Goal: Information Seeking & Learning: Learn about a topic

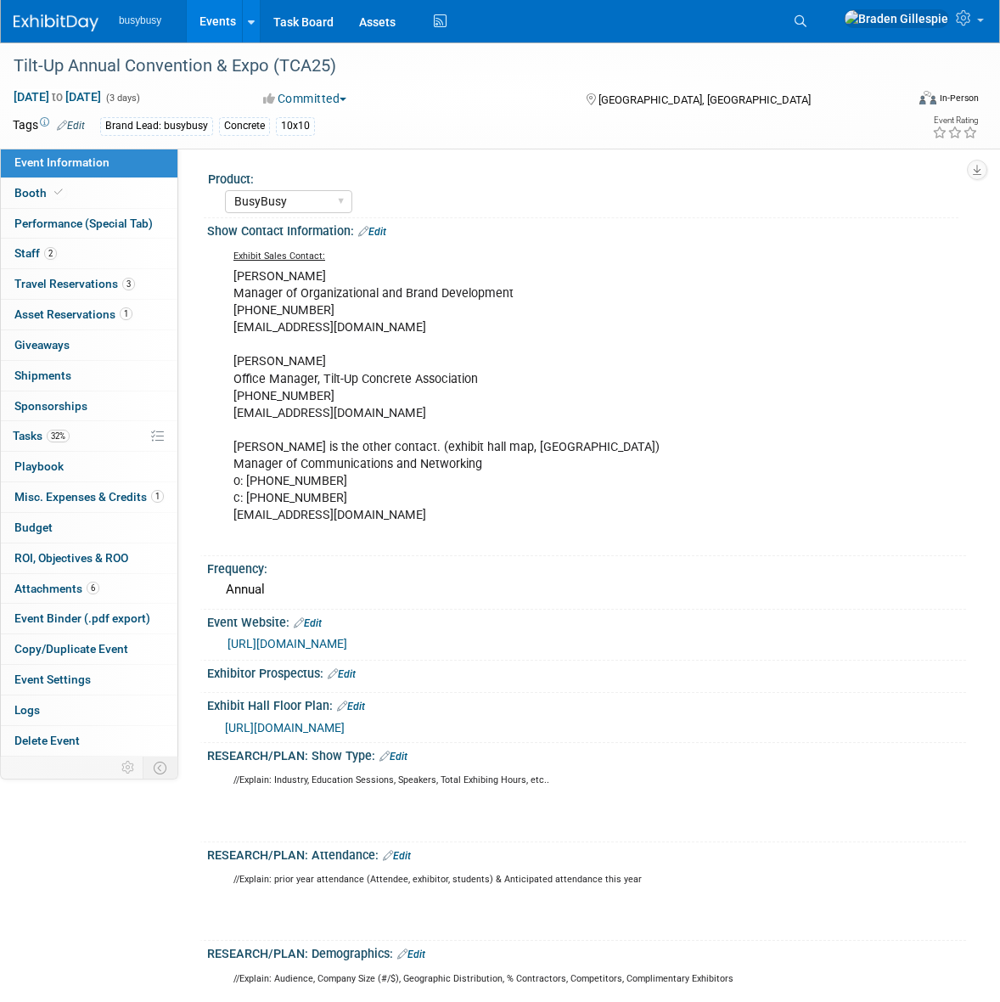
select select "BusyBusy"
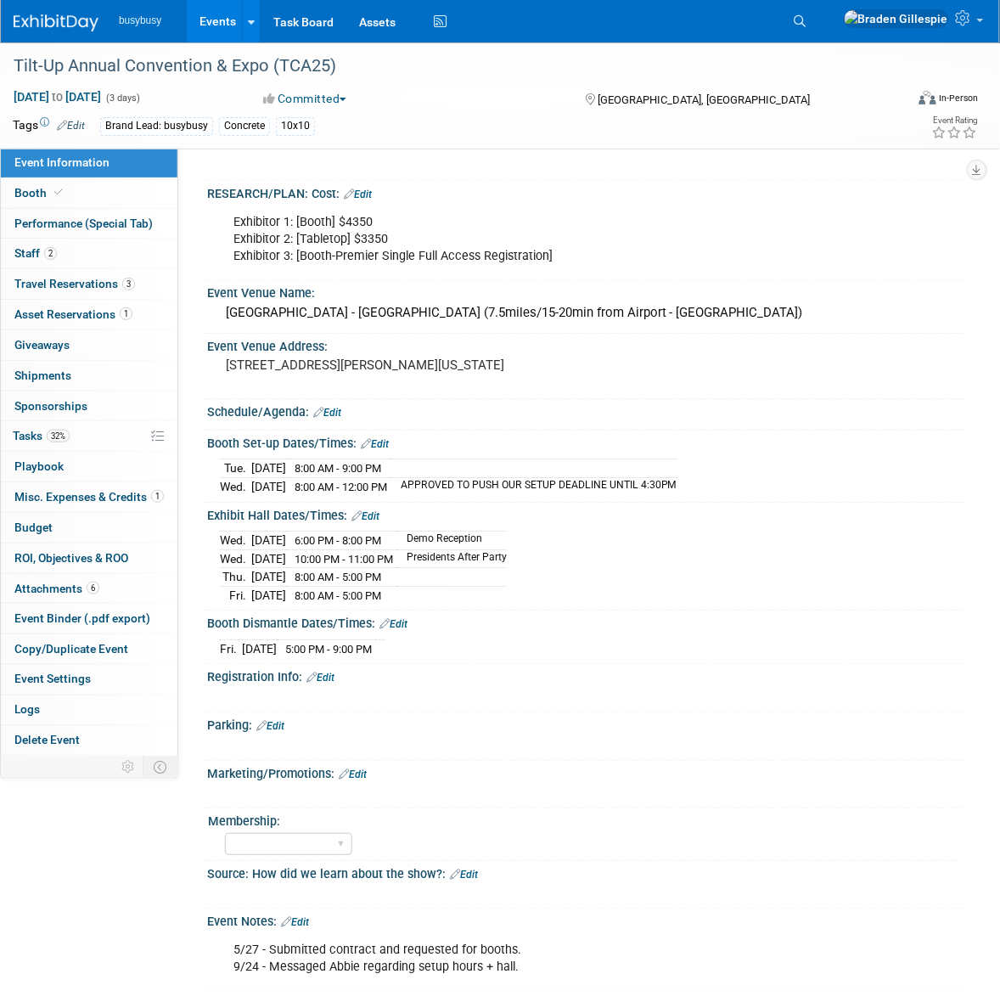
click at [64, 23] on img at bounding box center [56, 22] width 85 height 17
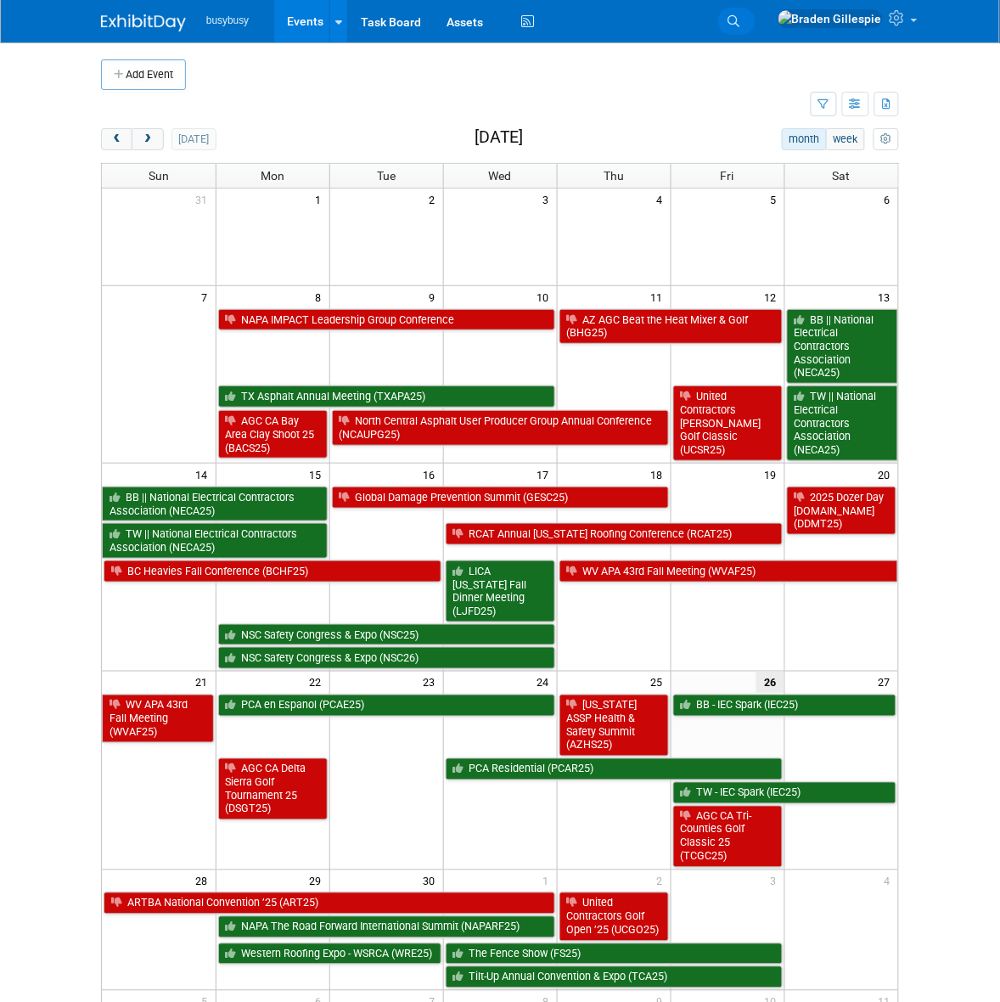
click at [740, 17] on icon at bounding box center [734, 21] width 12 height 12
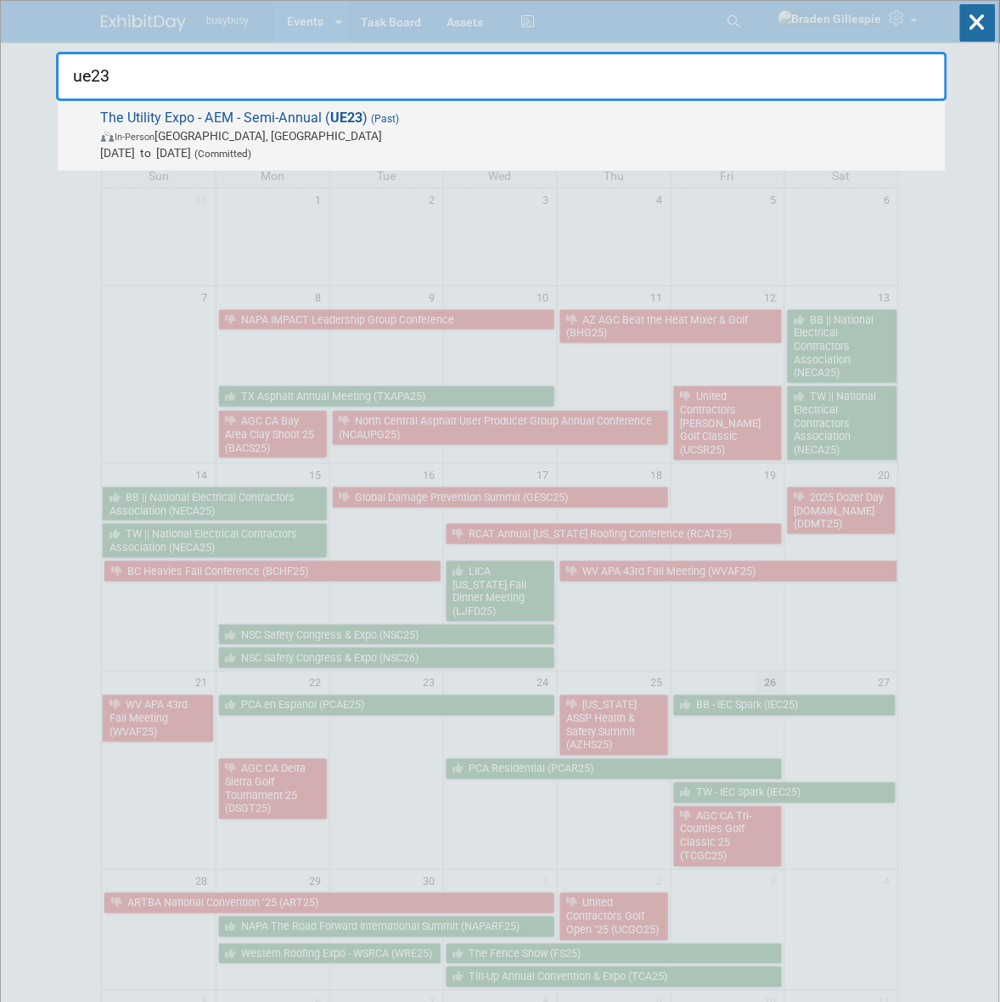
type input "ue23"
click at [575, 128] on span "In-Person Louisville, KY" at bounding box center [519, 135] width 836 height 17
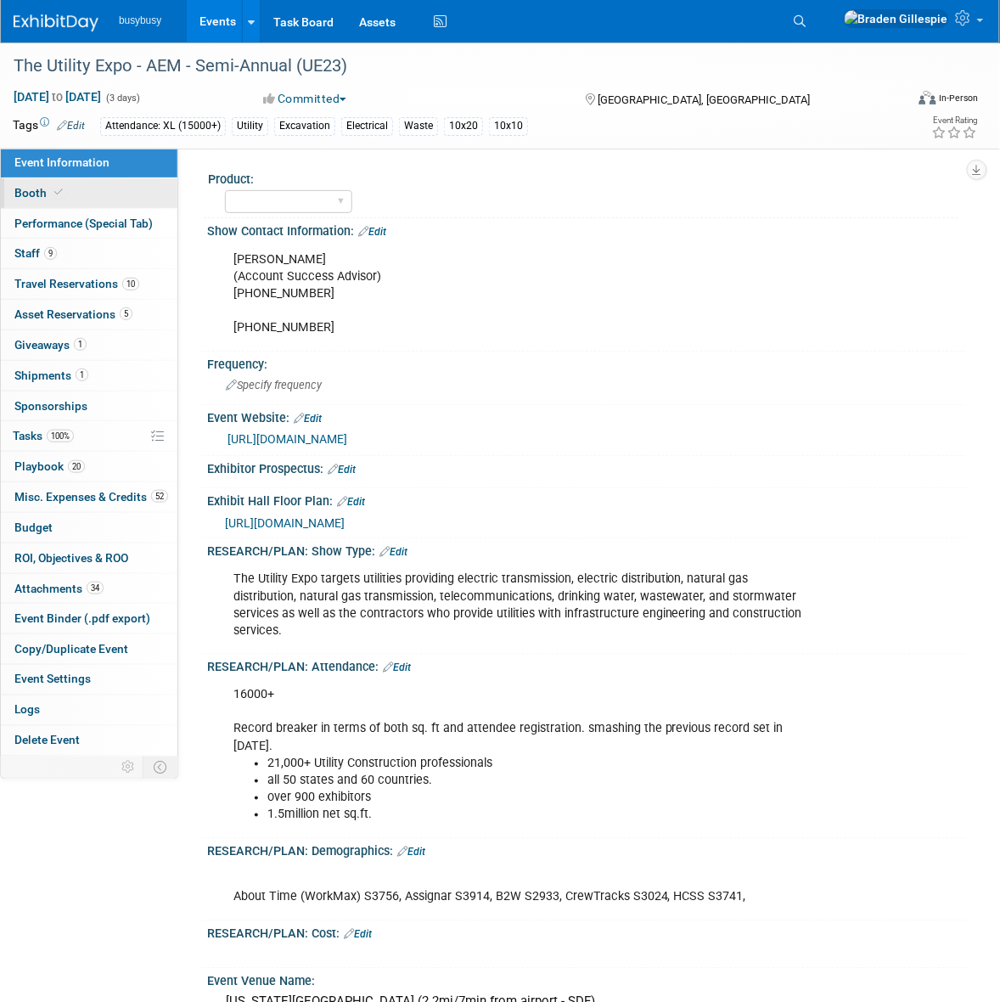
click at [115, 189] on link "Booth" at bounding box center [89, 193] width 177 height 30
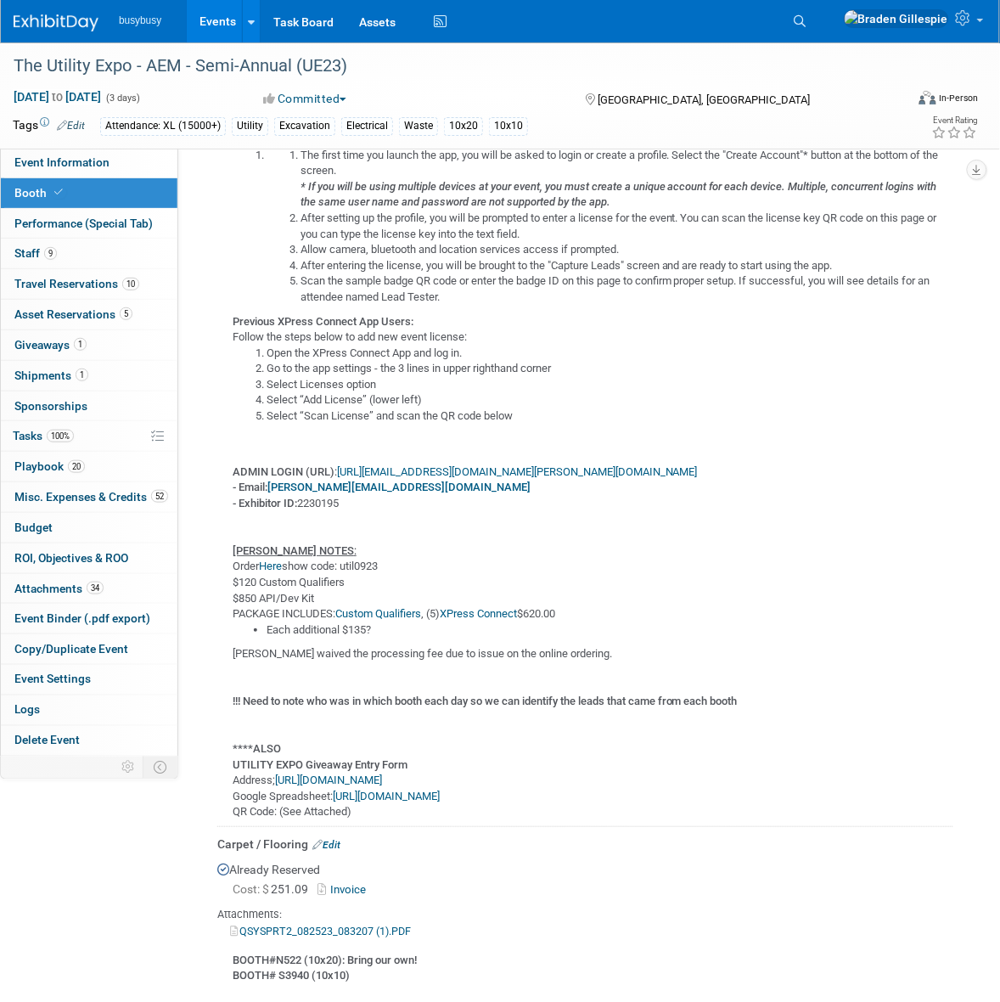
scroll to position [2280, 0]
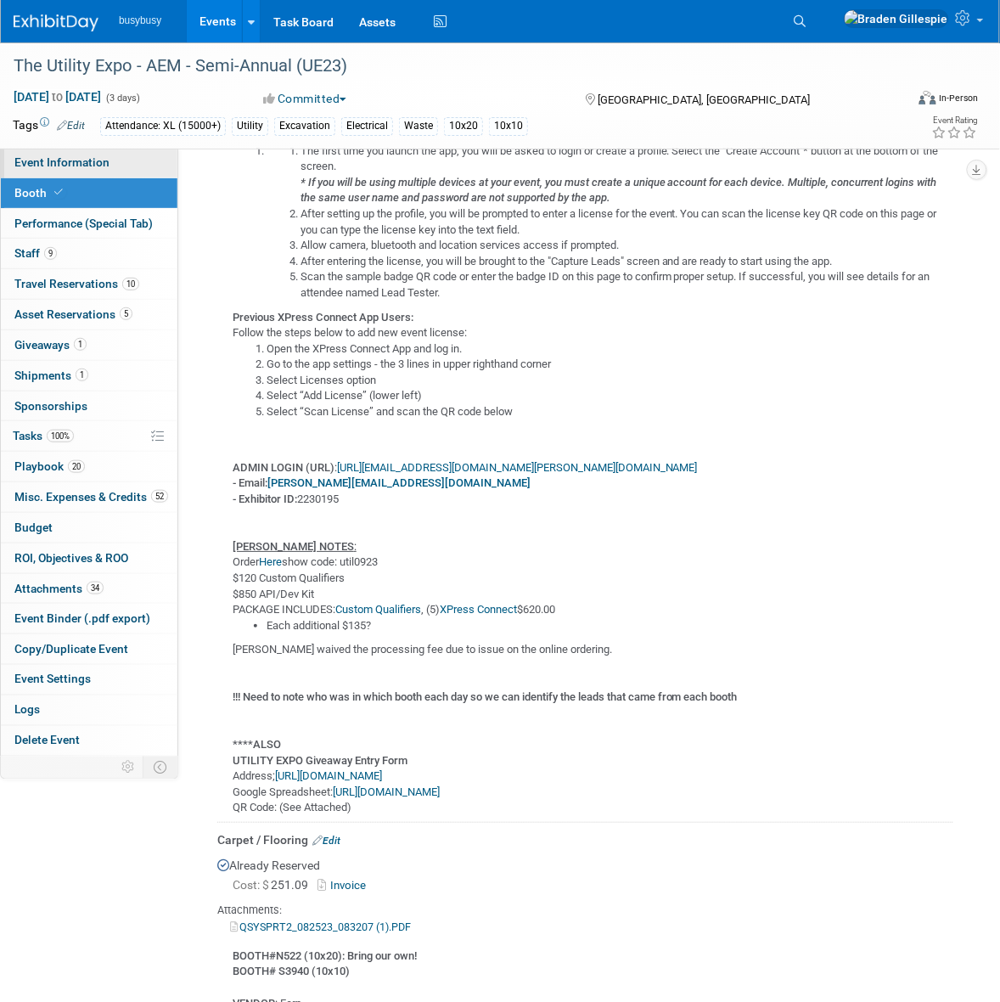
click at [87, 170] on link "Event Information" at bounding box center [89, 163] width 177 height 30
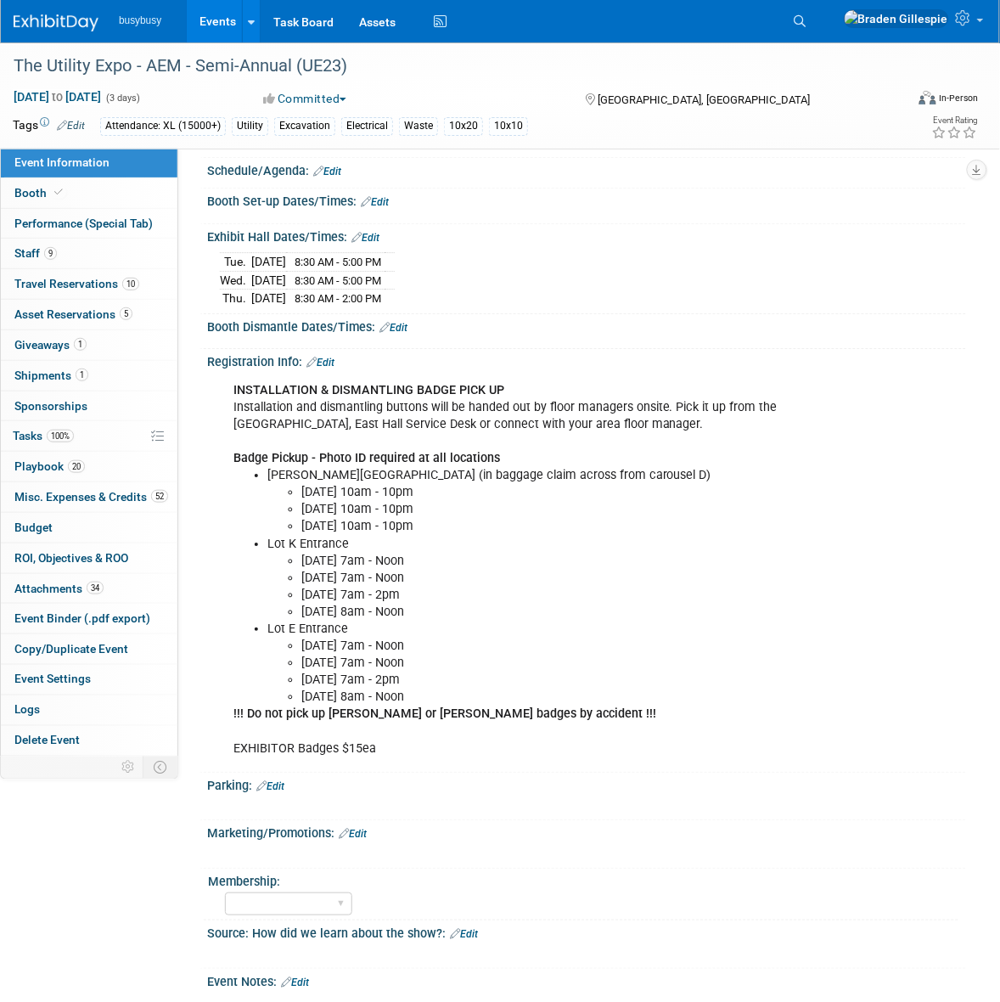
scroll to position [849, 0]
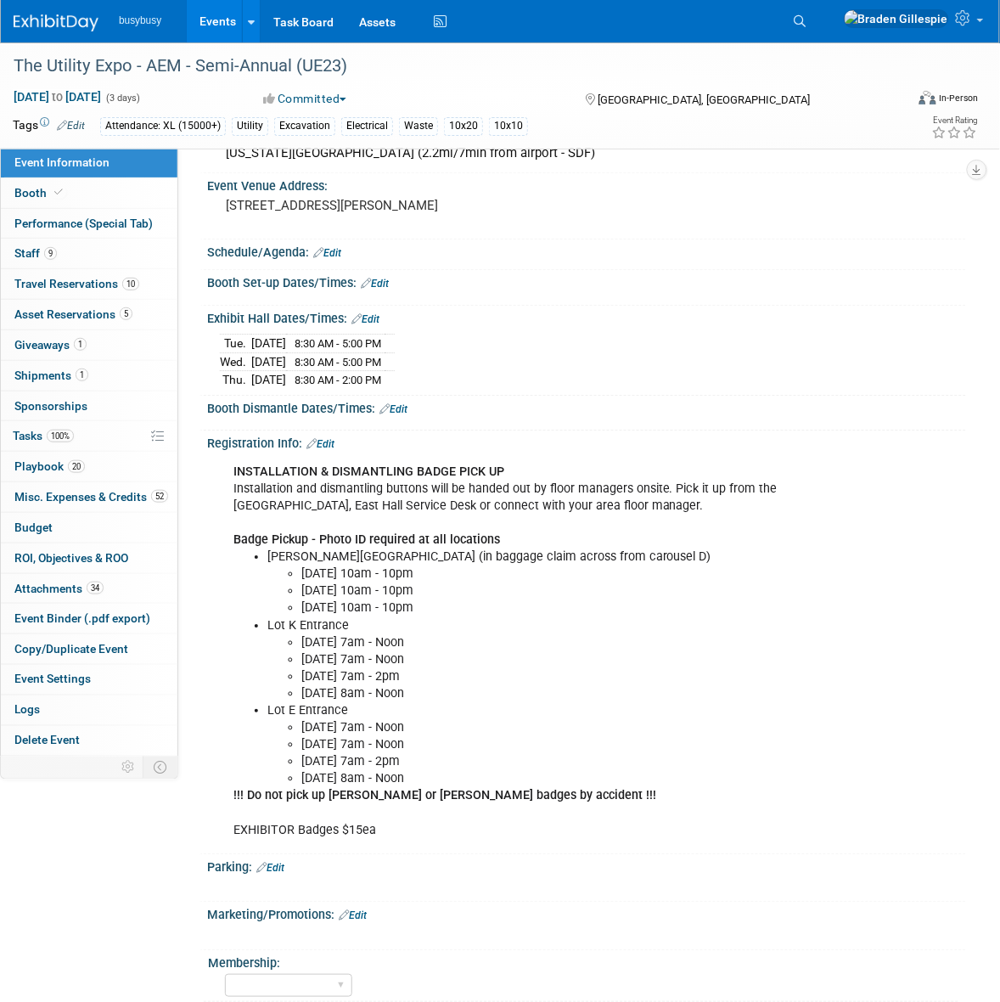
click at [52, 21] on img at bounding box center [56, 22] width 85 height 17
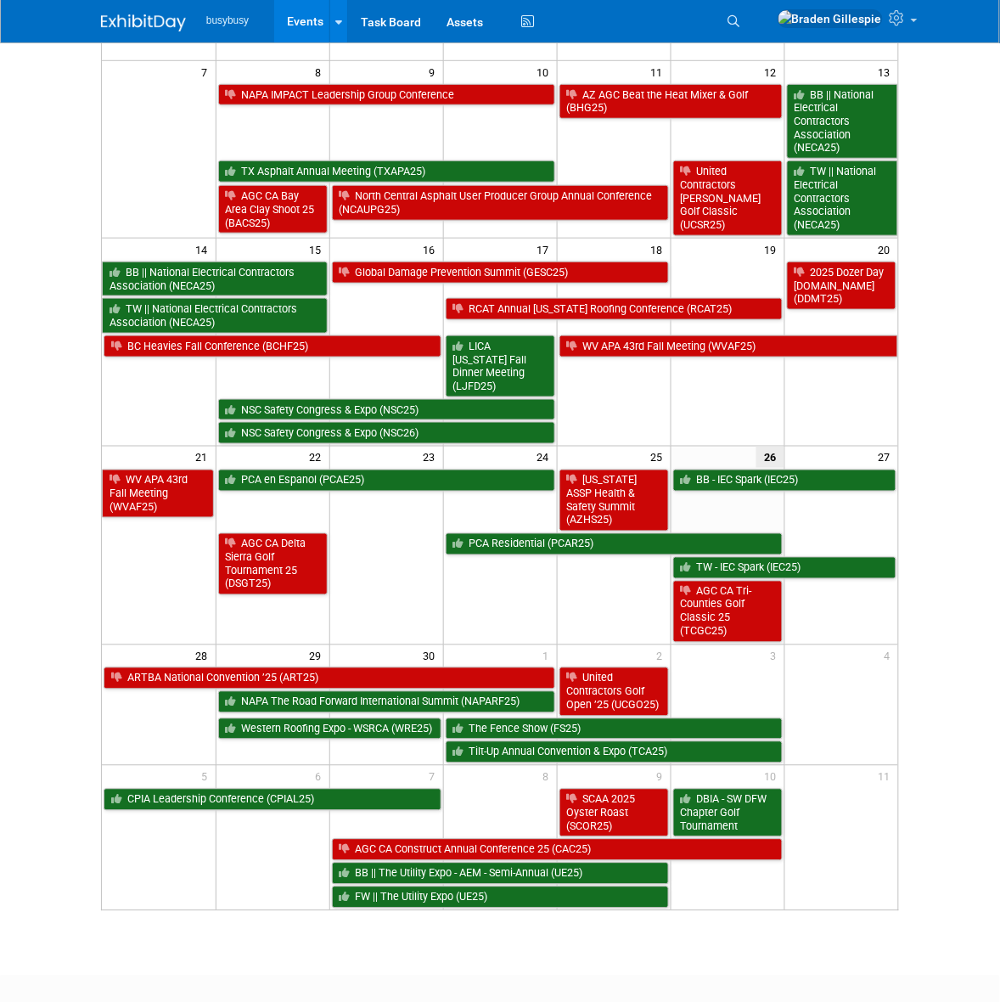
scroll to position [312, 0]
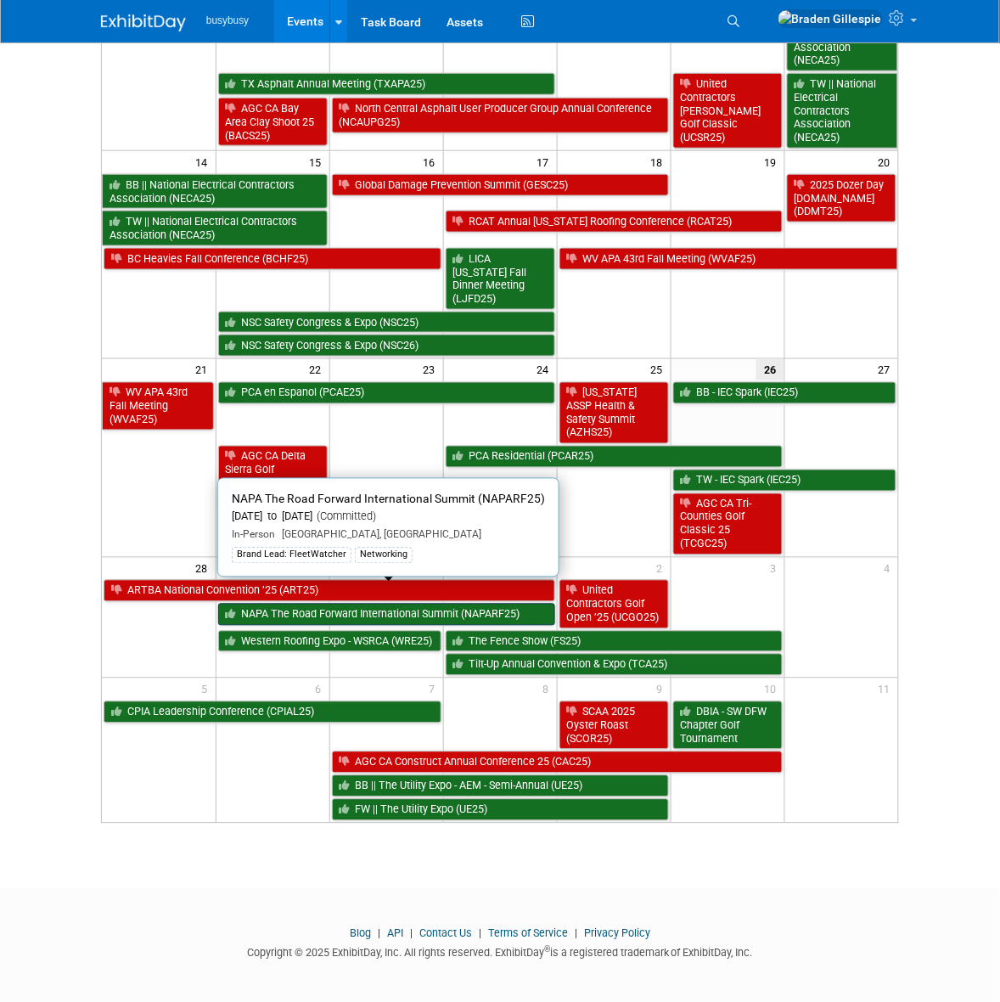
click at [329, 603] on link "NAPA The Road Forward International Summit (NAPARF25)" at bounding box center [386, 614] width 337 height 22
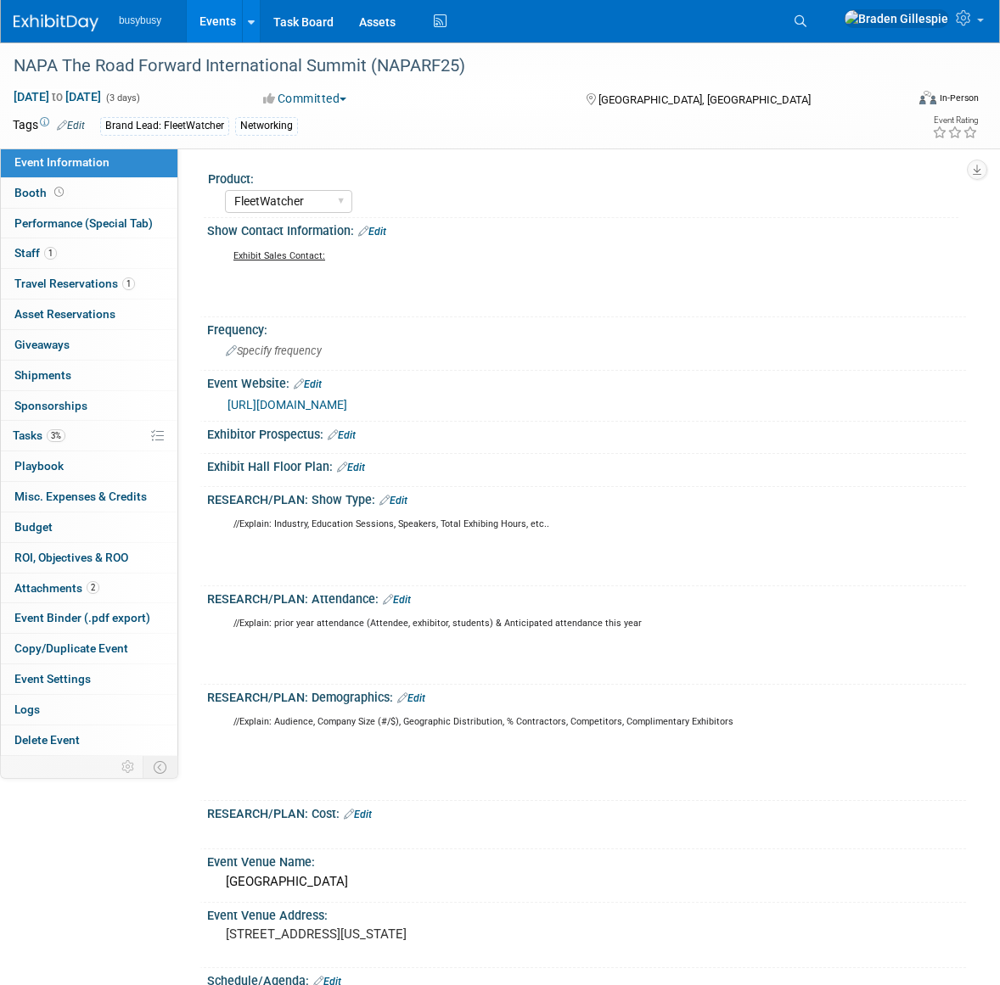
select select "FleetWatcher"
click at [119, 249] on link "1 Staff 1" at bounding box center [89, 253] width 177 height 30
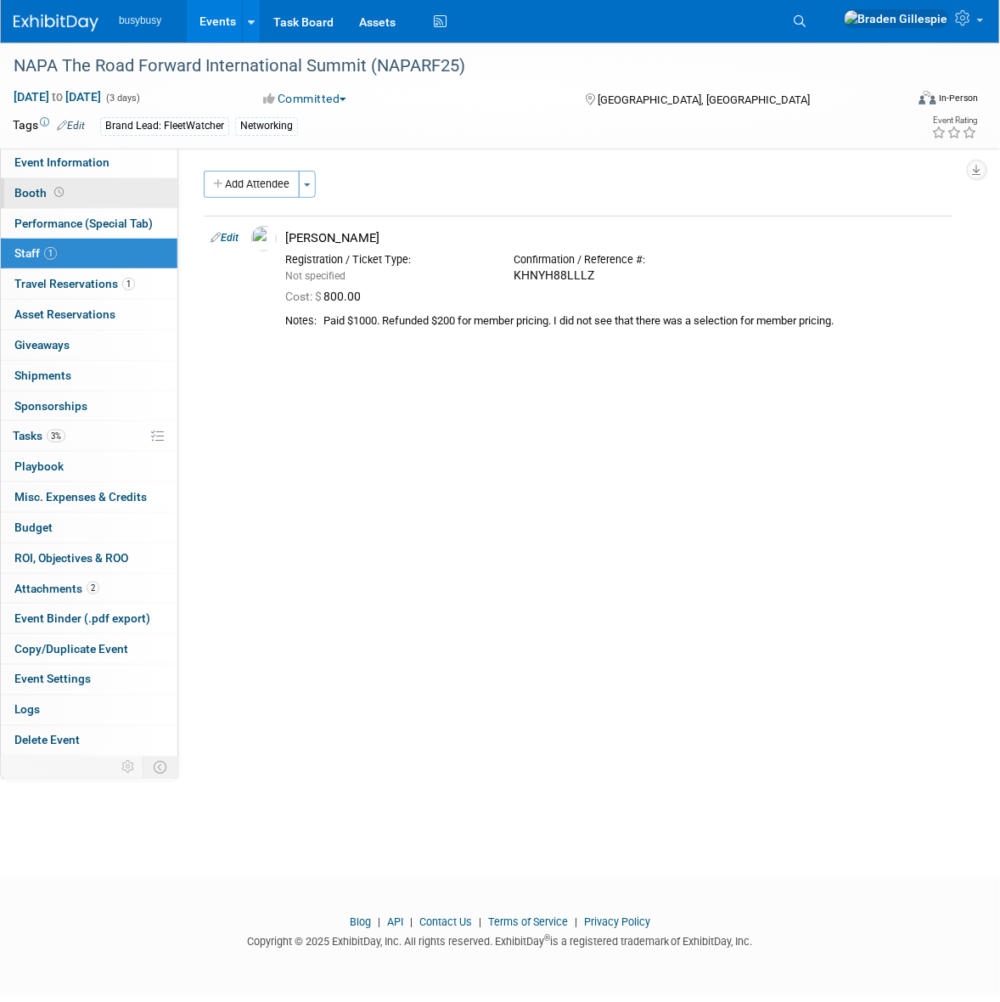
click at [87, 181] on link "Booth" at bounding box center [89, 193] width 177 height 30
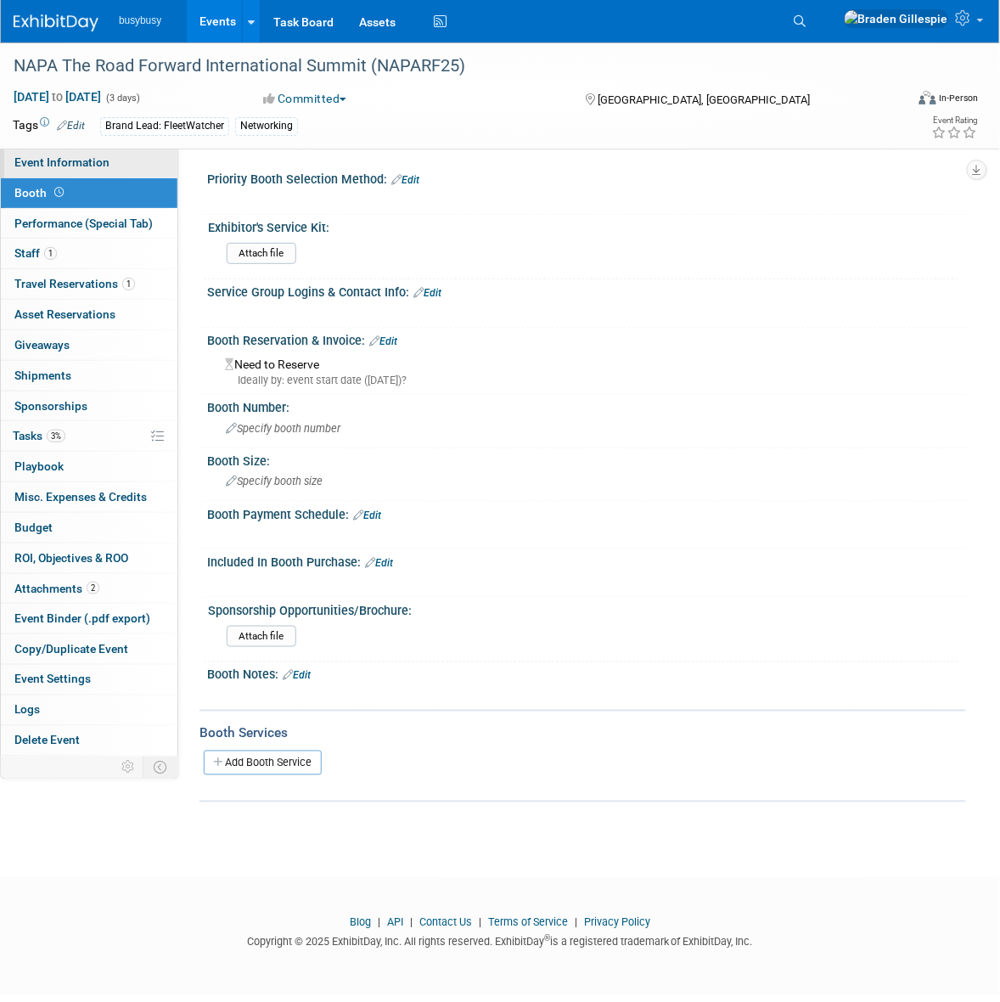
click at [89, 149] on link "Event Information" at bounding box center [89, 163] width 177 height 30
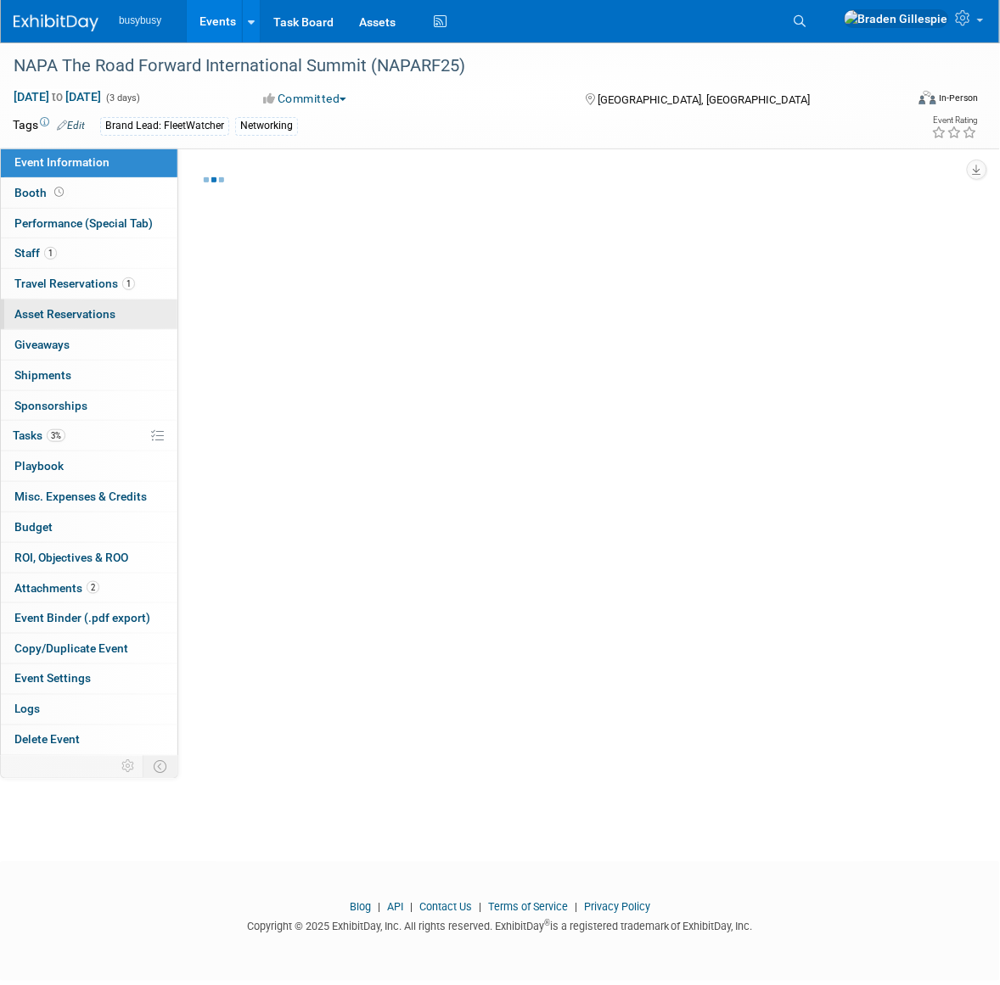
select select "FleetWatcher"
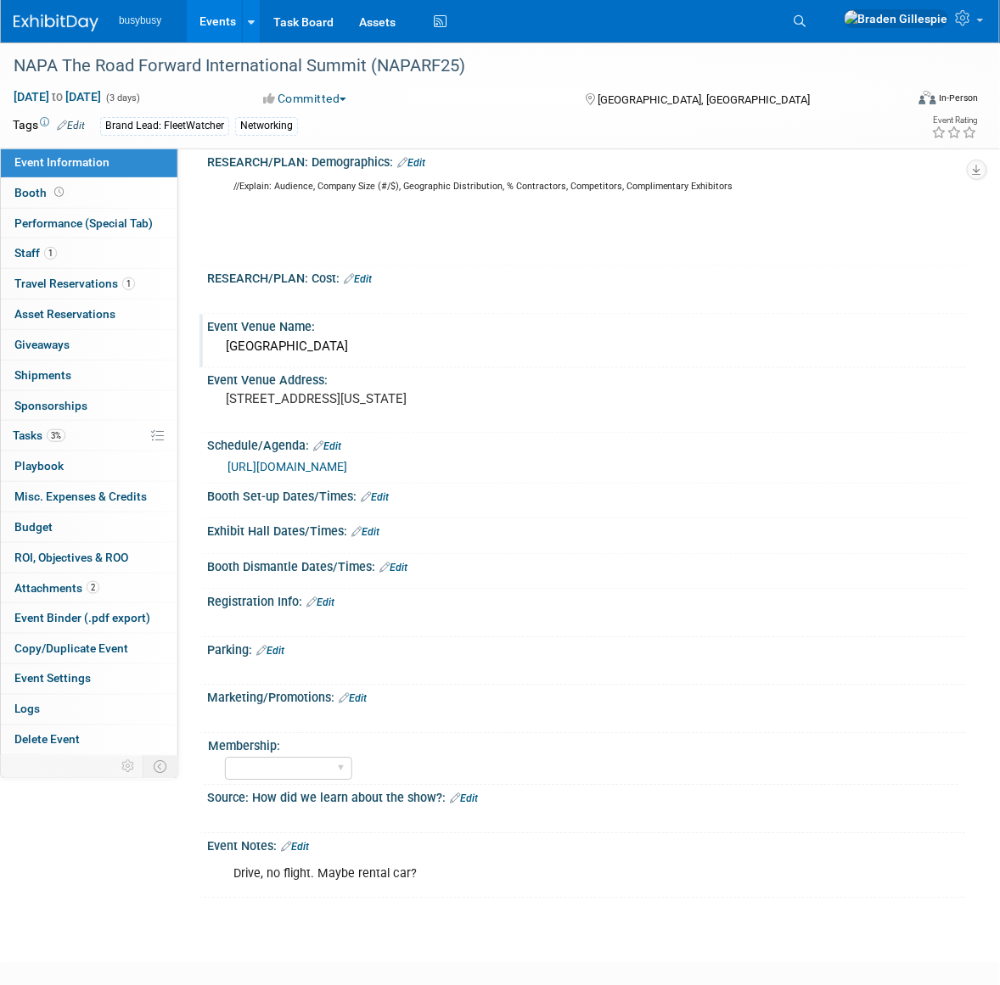
scroll to position [710, 0]
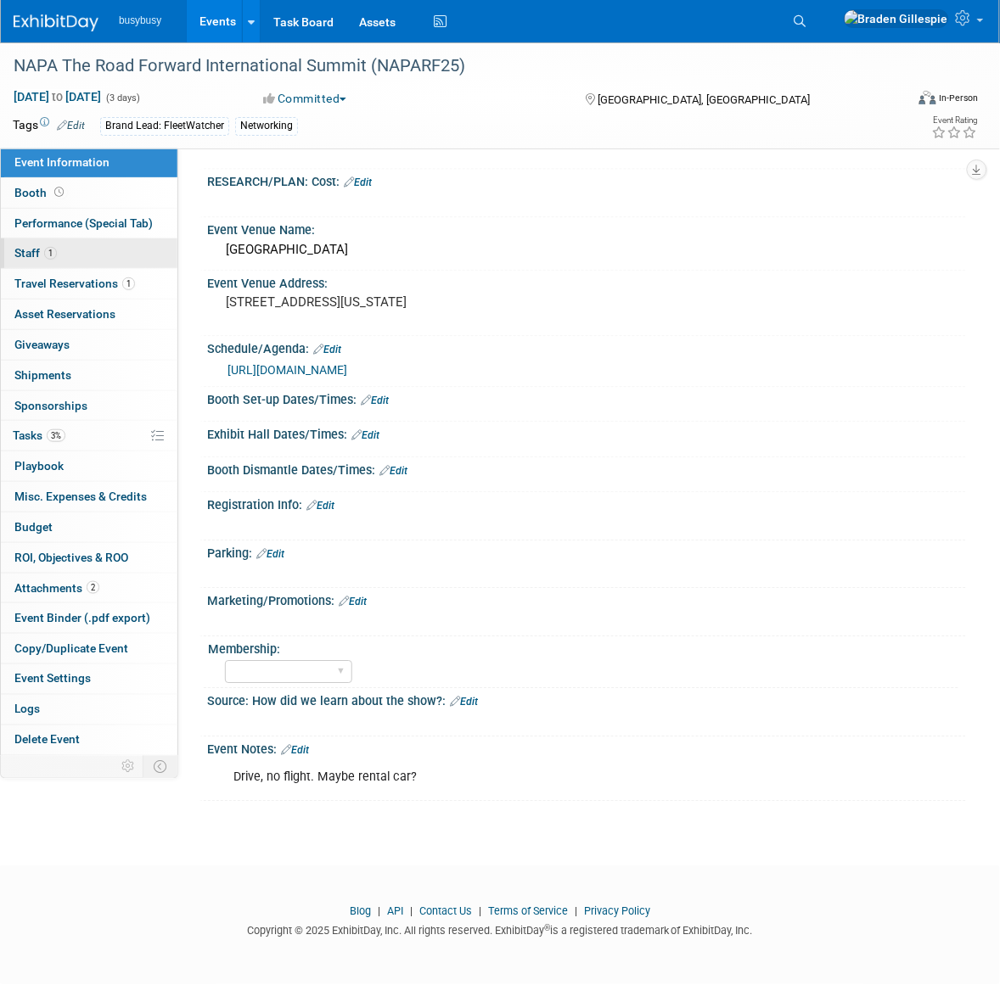
click at [64, 250] on link "1 Staff 1" at bounding box center [89, 253] width 177 height 30
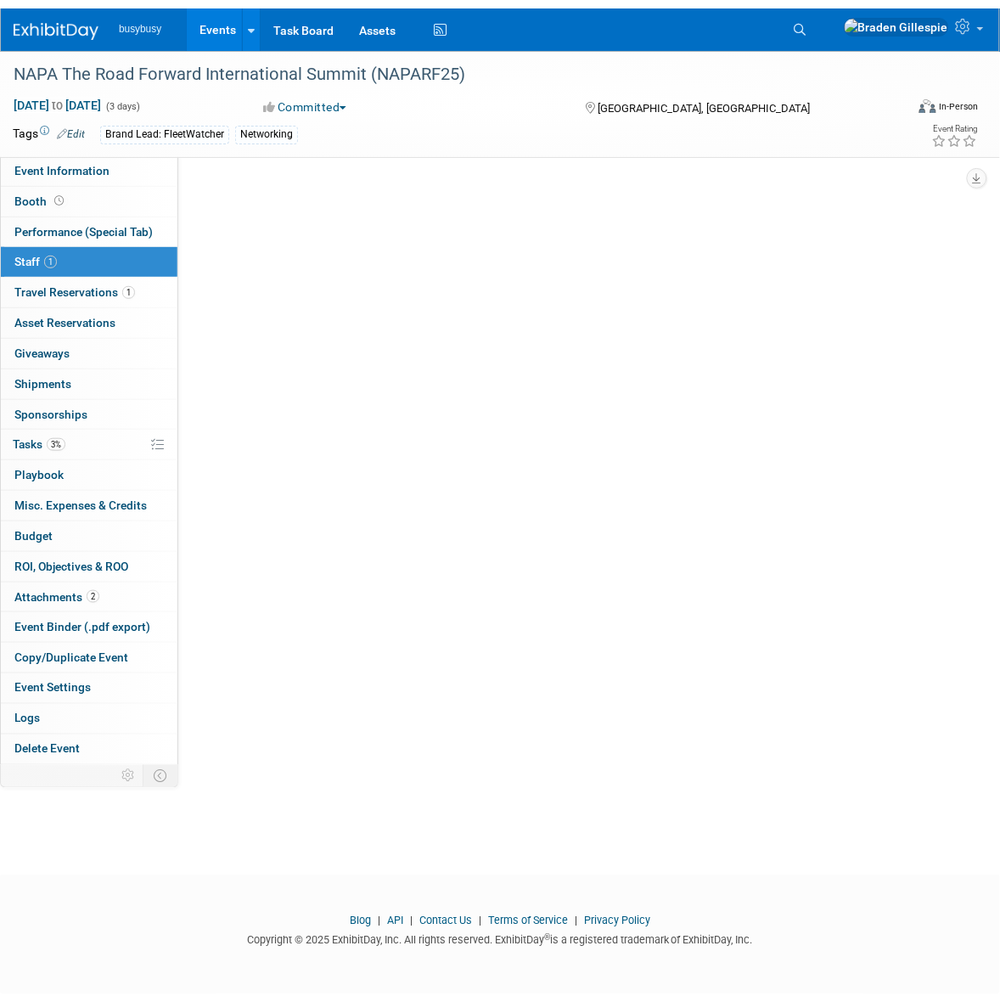
scroll to position [0, 0]
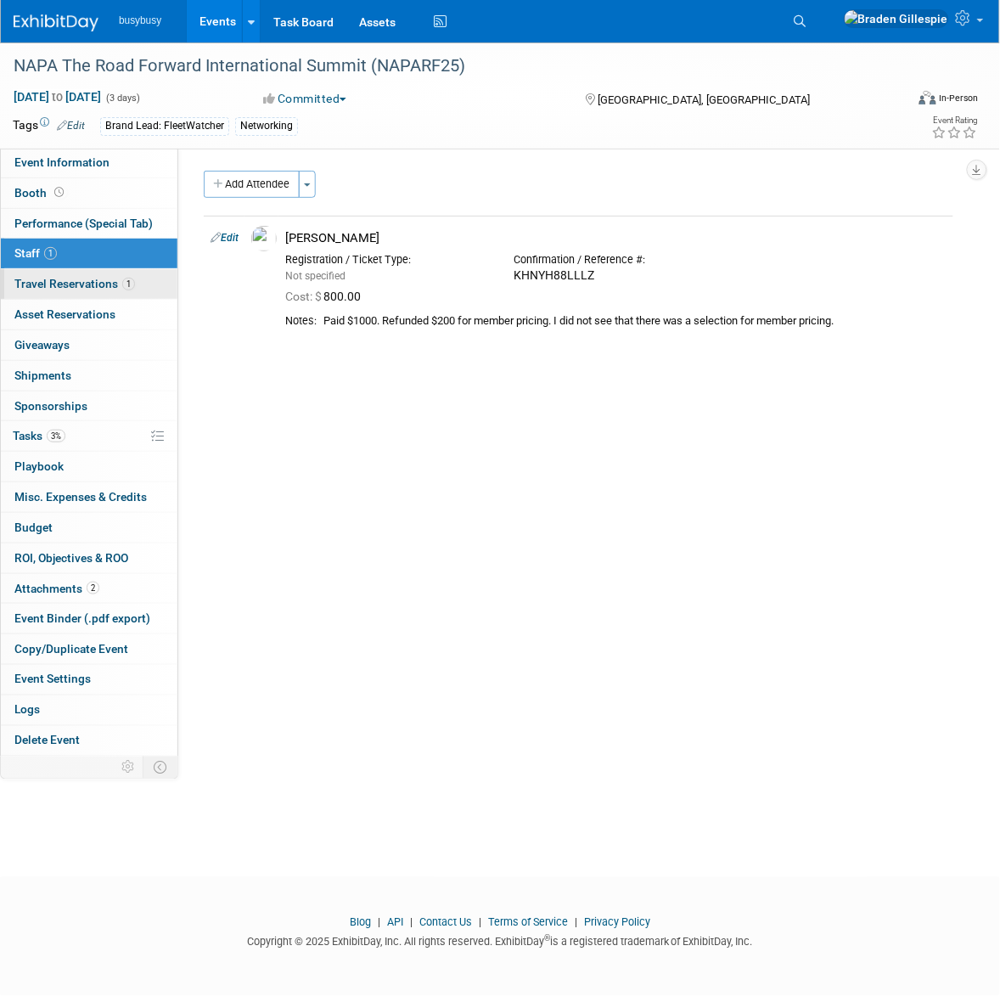
click at [126, 278] on span "1" at bounding box center [128, 284] width 13 height 13
